Goal: Task Accomplishment & Management: Complete application form

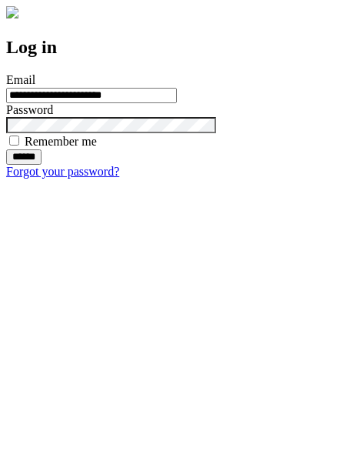
type input "**********"
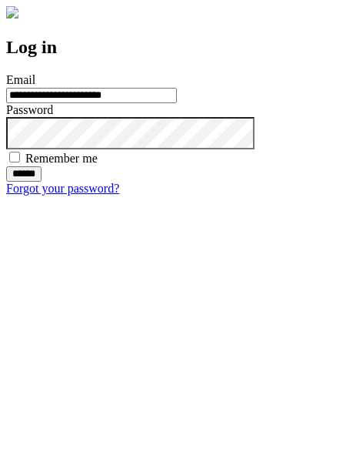
click at [42, 182] on input "******" at bounding box center [23, 173] width 35 height 15
